Goal: Check status: Check status

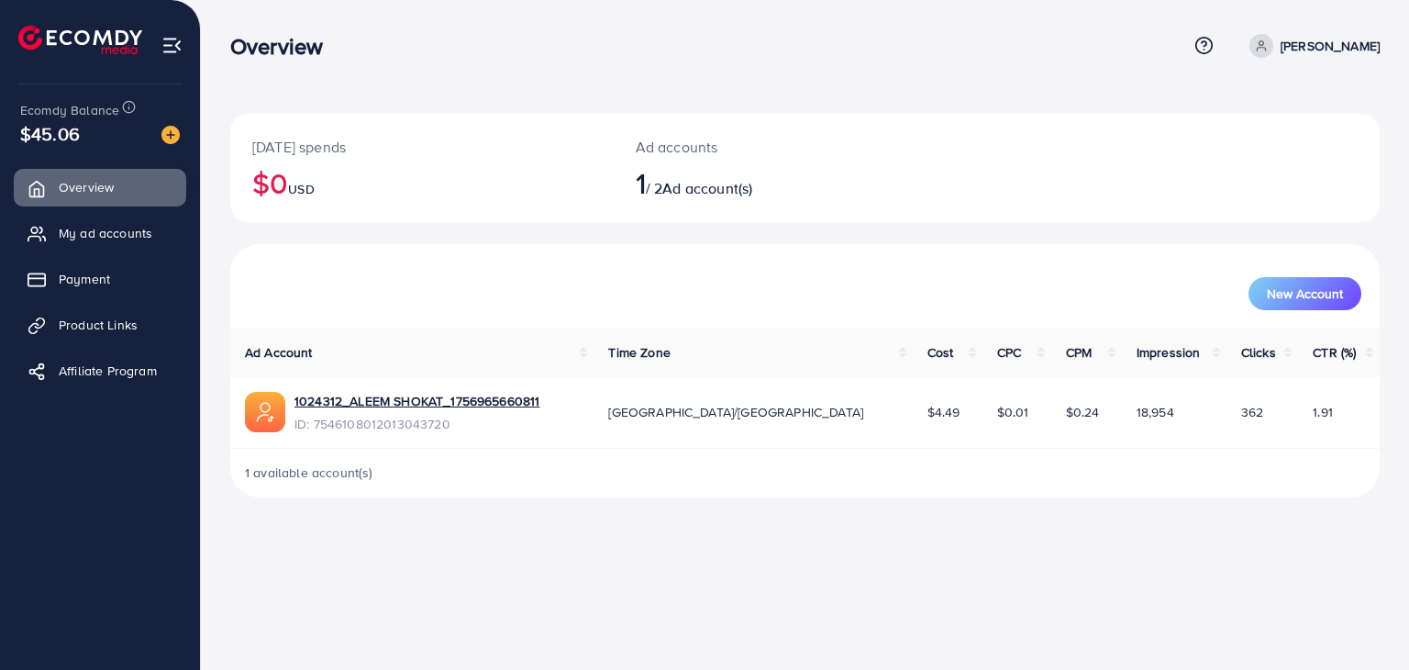
drag, startPoint x: 93, startPoint y: 283, endPoint x: 627, endPoint y: 326, distance: 536.5
click at [93, 283] on span "Payment" at bounding box center [84, 279] width 51 height 18
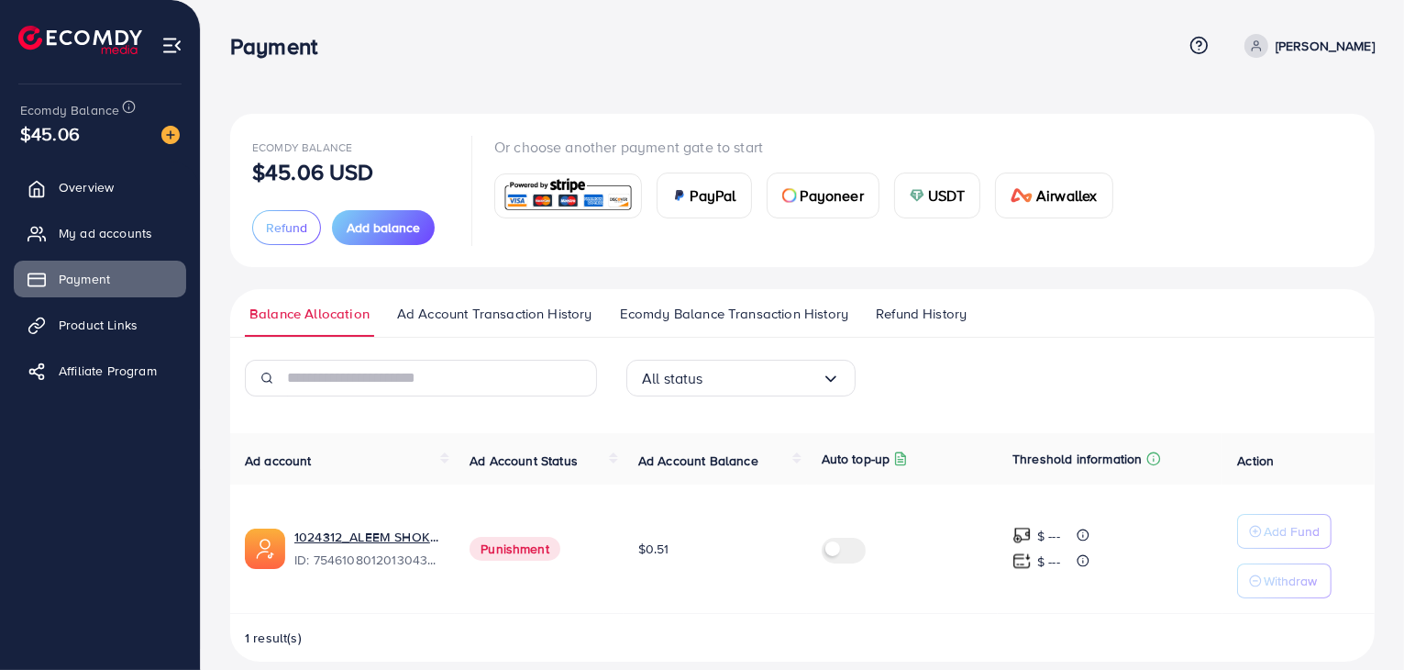
click at [921, 316] on span "Refund History" at bounding box center [921, 314] width 91 height 20
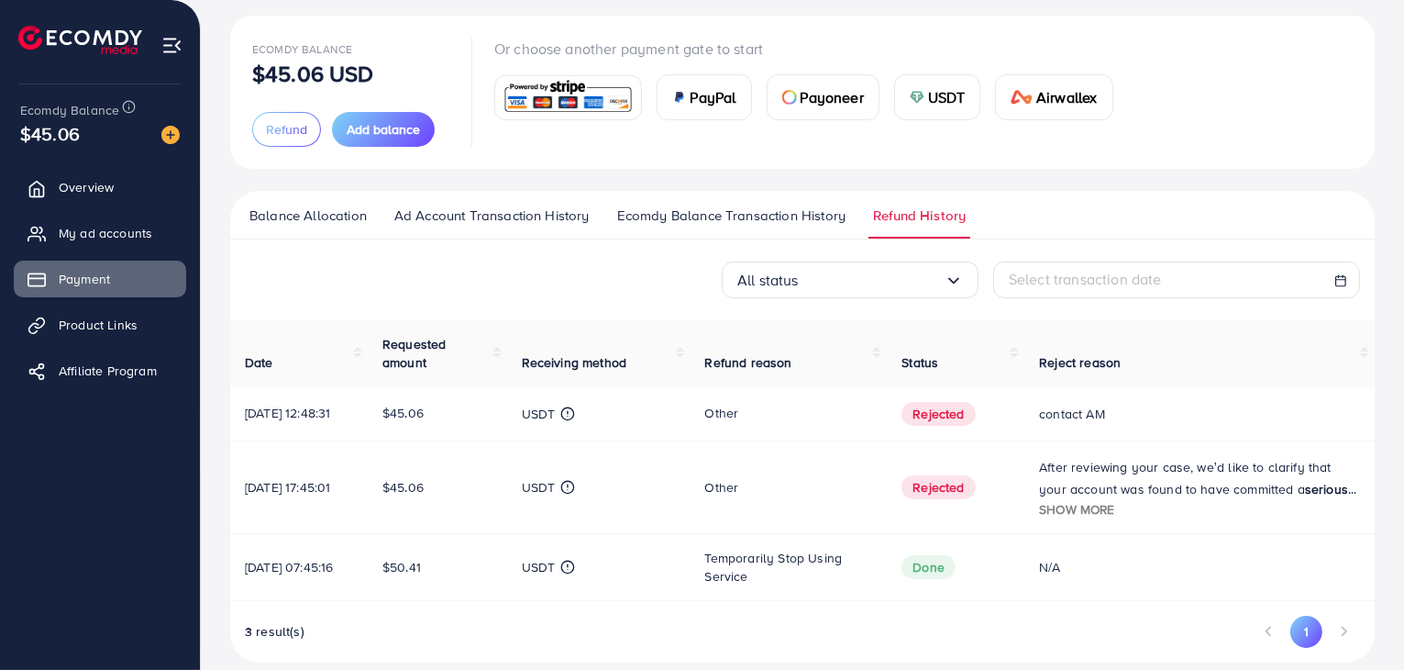
scroll to position [133, 0]
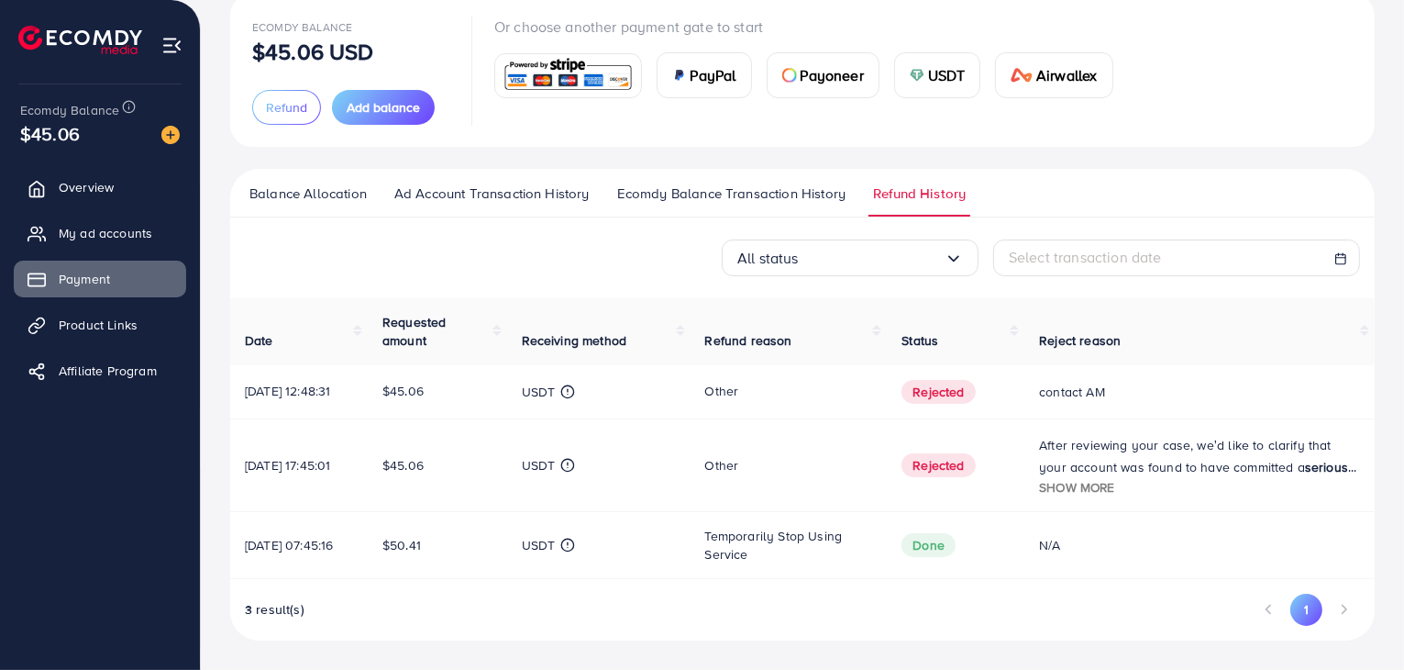
click at [753, 485] on td "Other" at bounding box center [789, 464] width 197 height 93
click at [1009, 247] on span "Select transaction date" at bounding box center [1085, 257] width 153 height 20
select select "*"
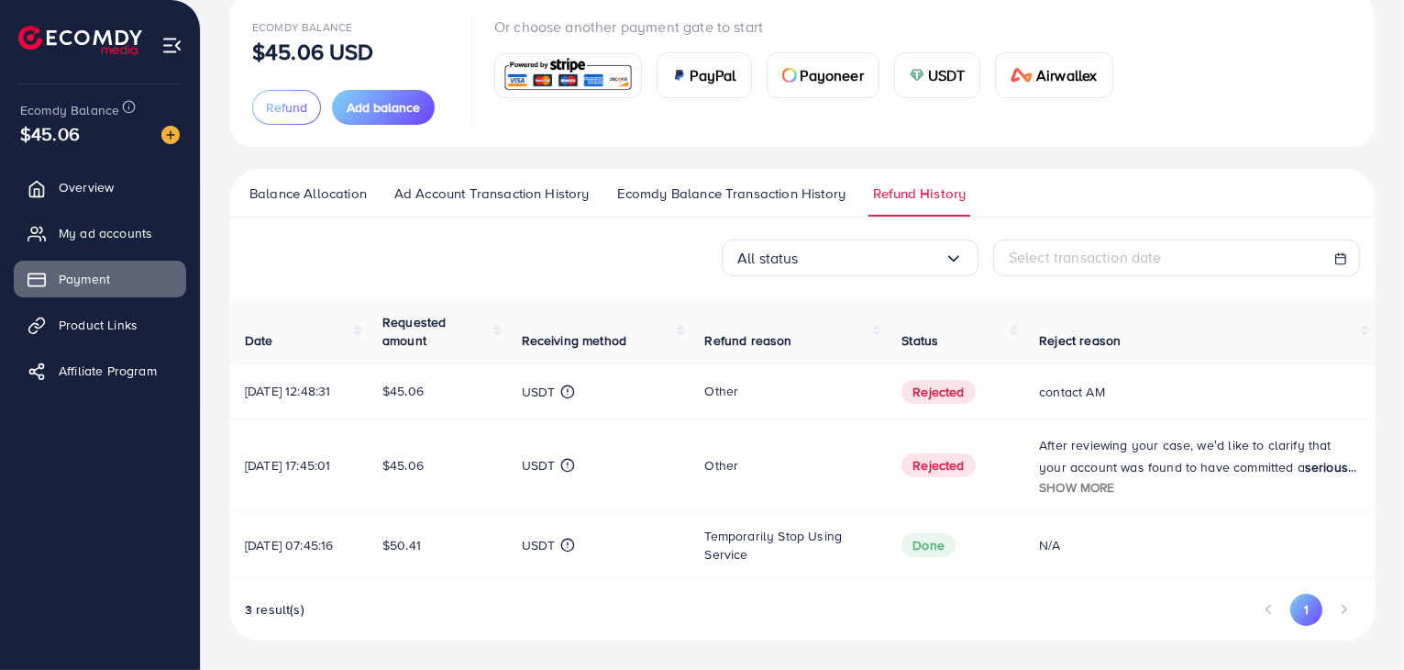
select select "**"
